Goal: Information Seeking & Learning: Understand process/instructions

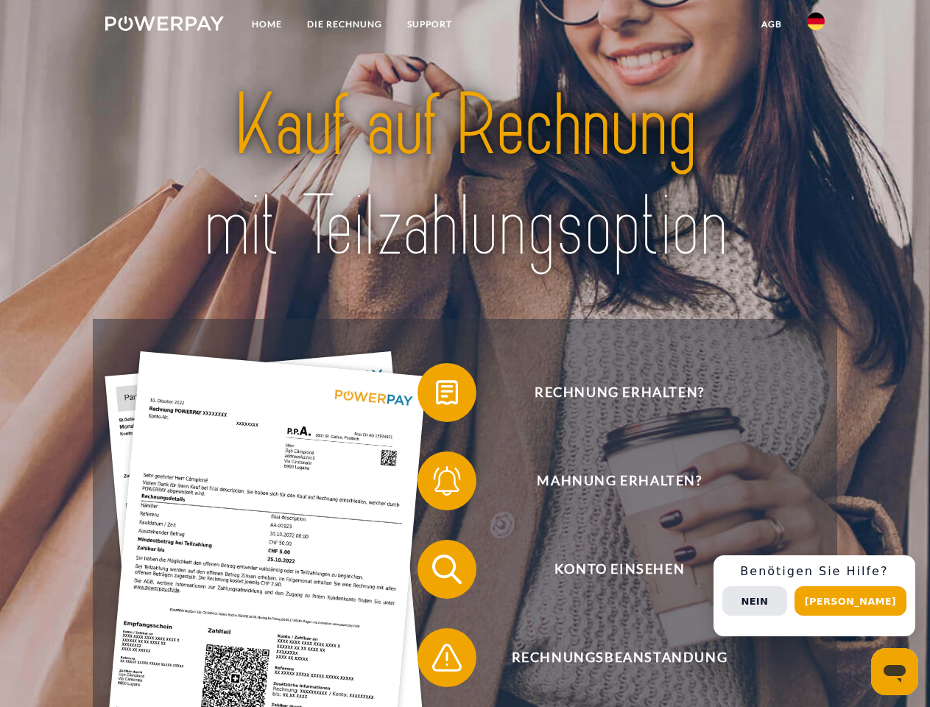
click at [164, 26] on img at bounding box center [164, 23] width 119 height 15
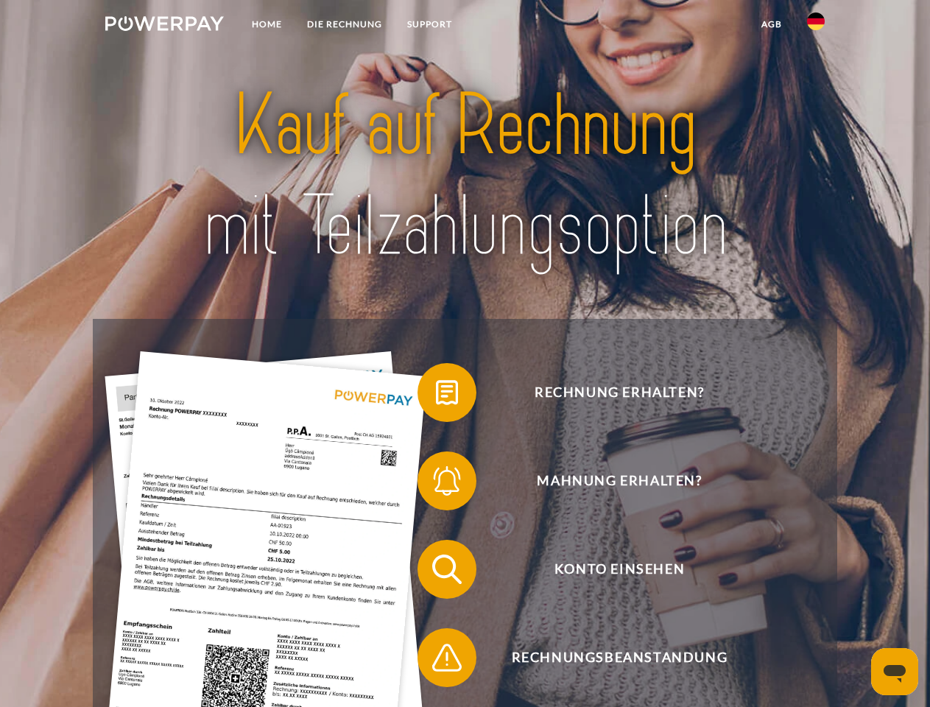
click at [816, 26] on img at bounding box center [816, 22] width 18 height 18
click at [771, 24] on link "agb" at bounding box center [772, 24] width 46 height 27
click at [436, 395] on span at bounding box center [425, 393] width 74 height 74
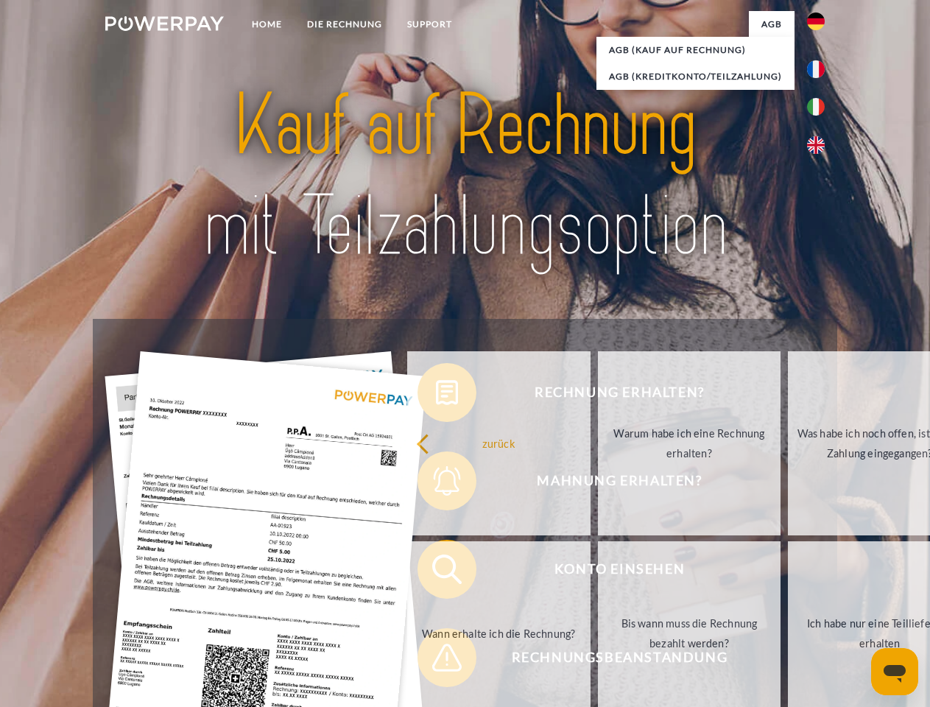
click at [436, 484] on div "Rechnung erhalten? Mahnung erhalten? Konto einsehen" at bounding box center [465, 613] width 744 height 589
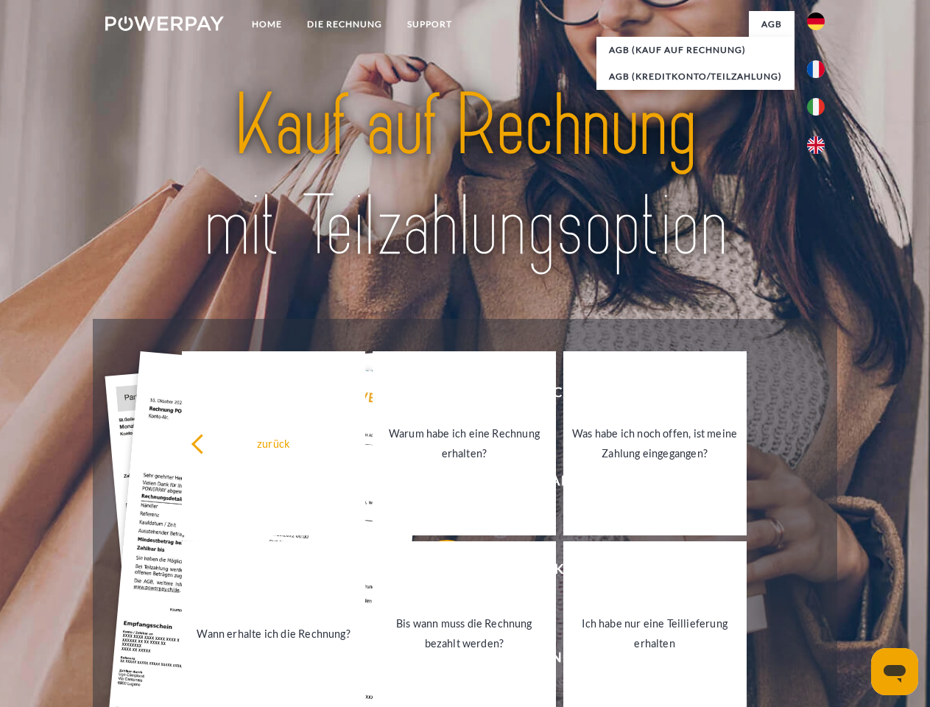
click at [436, 572] on link "Bis wann muss die Rechnung bezahlt werden?" at bounding box center [464, 633] width 183 height 184
click at [436, 660] on span at bounding box center [425, 658] width 74 height 74
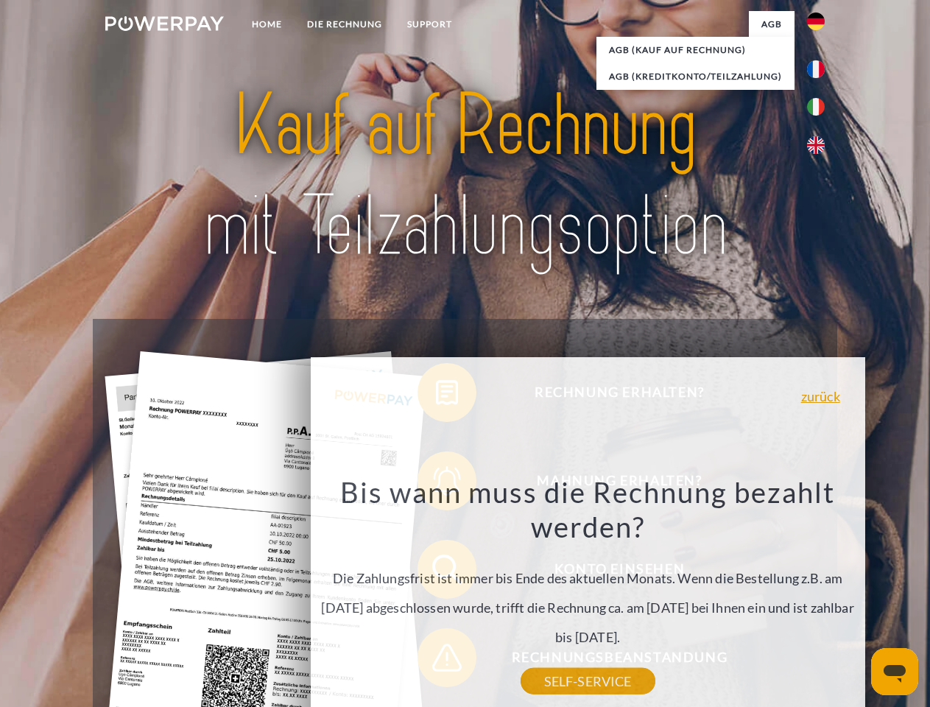
click at [819, 596] on div "Rechnung erhalten? Mahnung erhalten? Konto einsehen" at bounding box center [465, 613] width 744 height 589
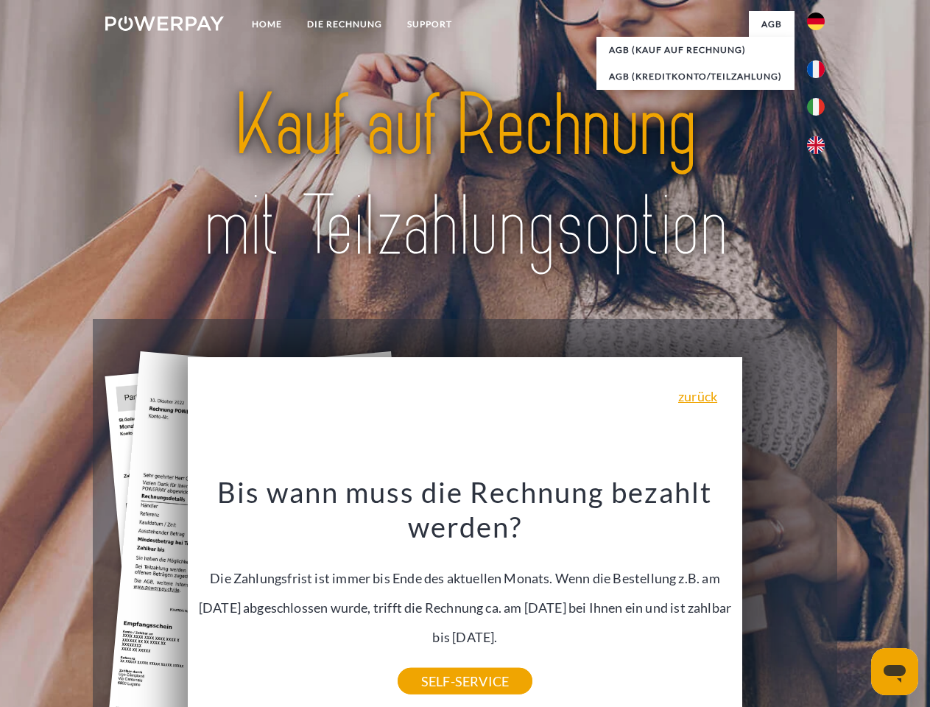
click at [783, 599] on span "Konto einsehen" at bounding box center [619, 569] width 361 height 59
click at [855, 601] on header "Home DIE RECHNUNG SUPPORT" at bounding box center [465, 508] width 930 height 1017
